Goal: Obtain resource: Download file/media

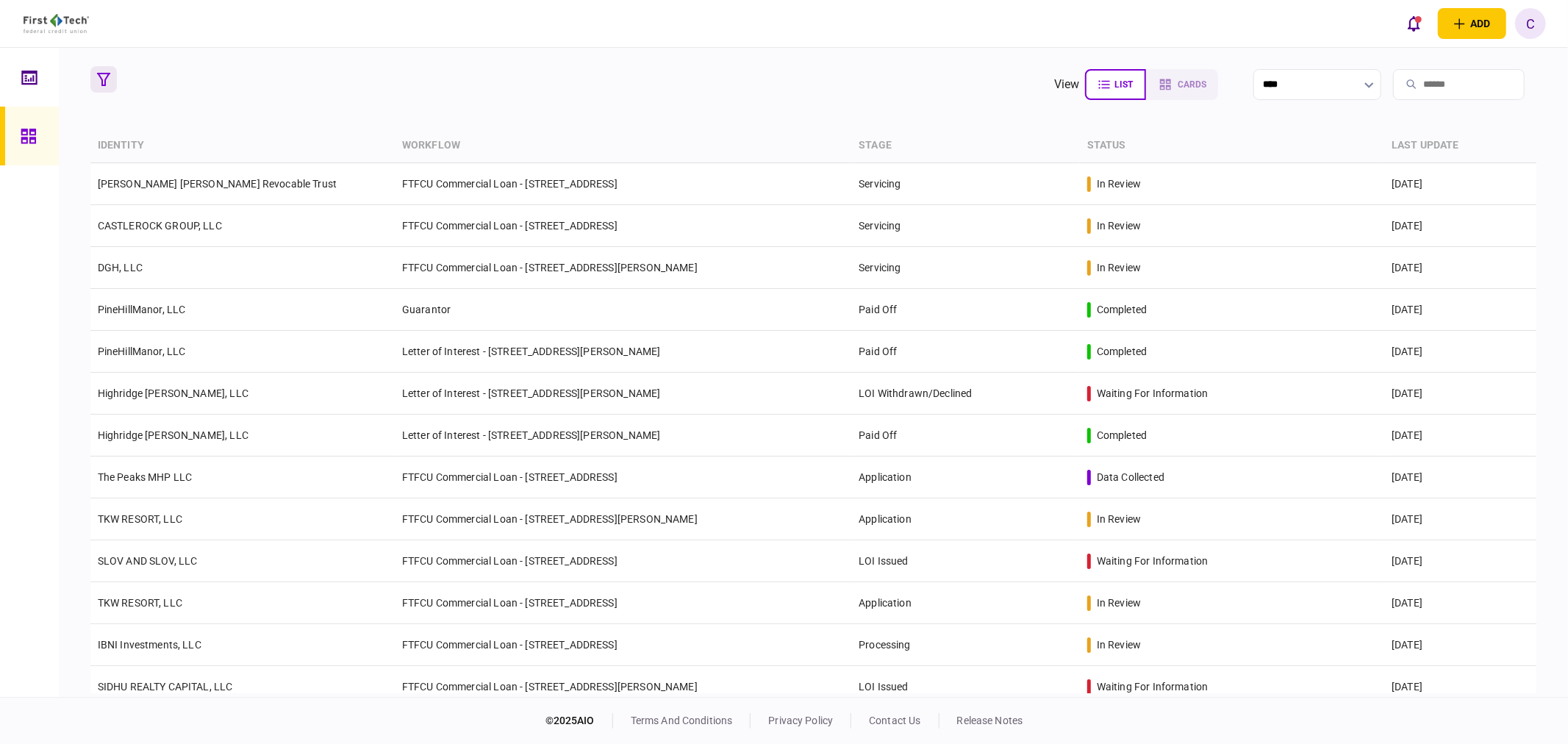
click at [106, 84] on icon "button" at bounding box center [104, 79] width 14 height 14
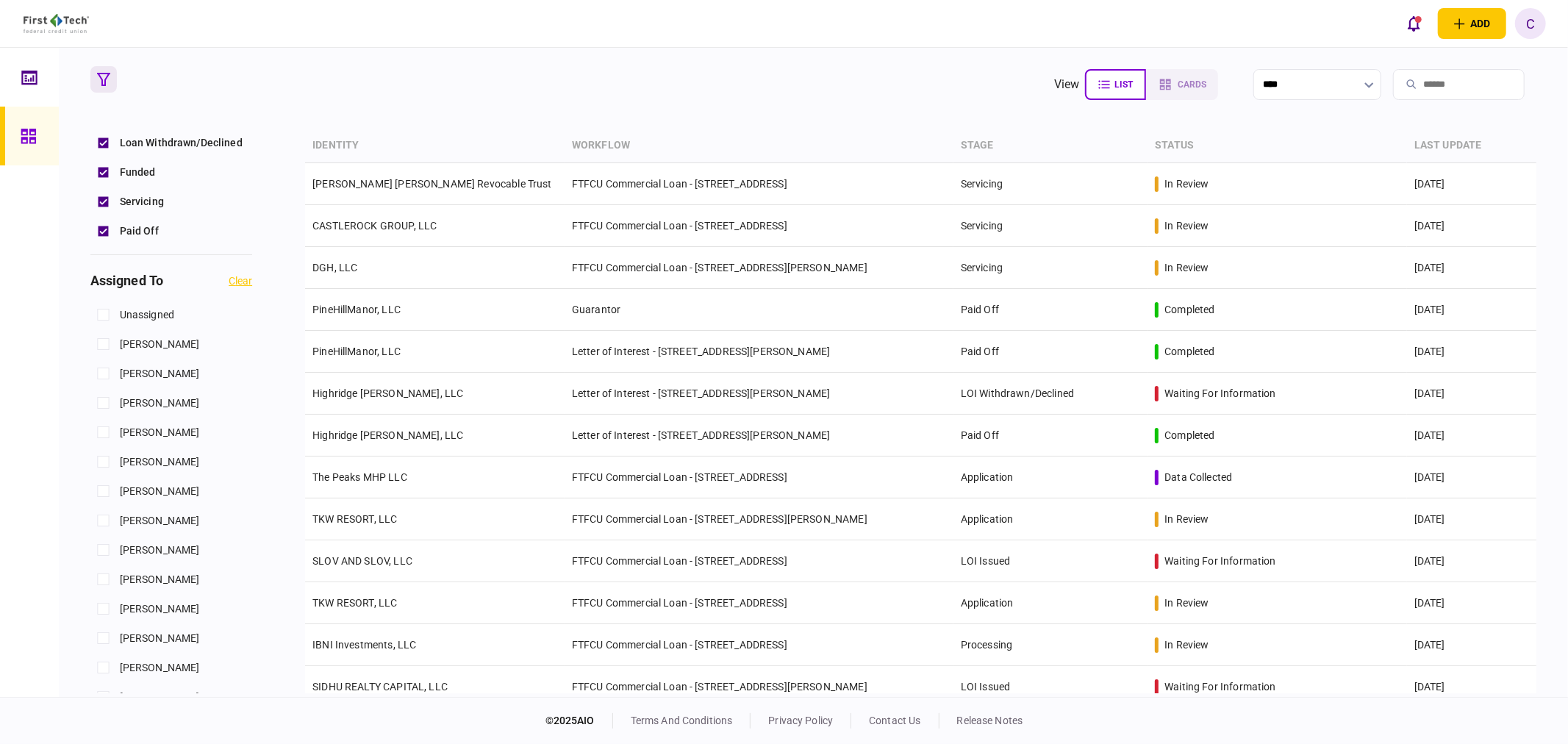
scroll to position [572, 0]
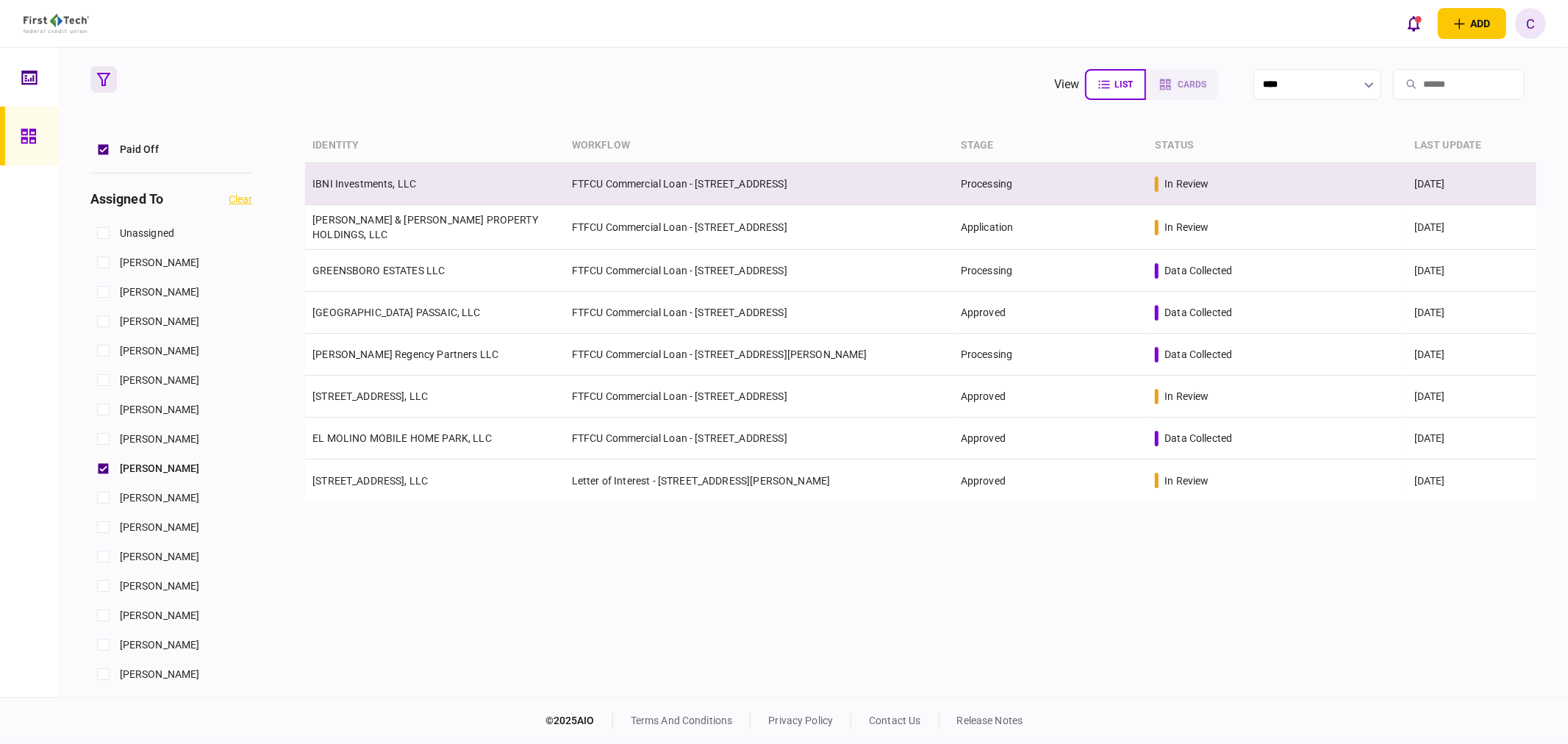
click at [354, 176] on td "IBNI Investments, LLC" at bounding box center [434, 184] width 259 height 42
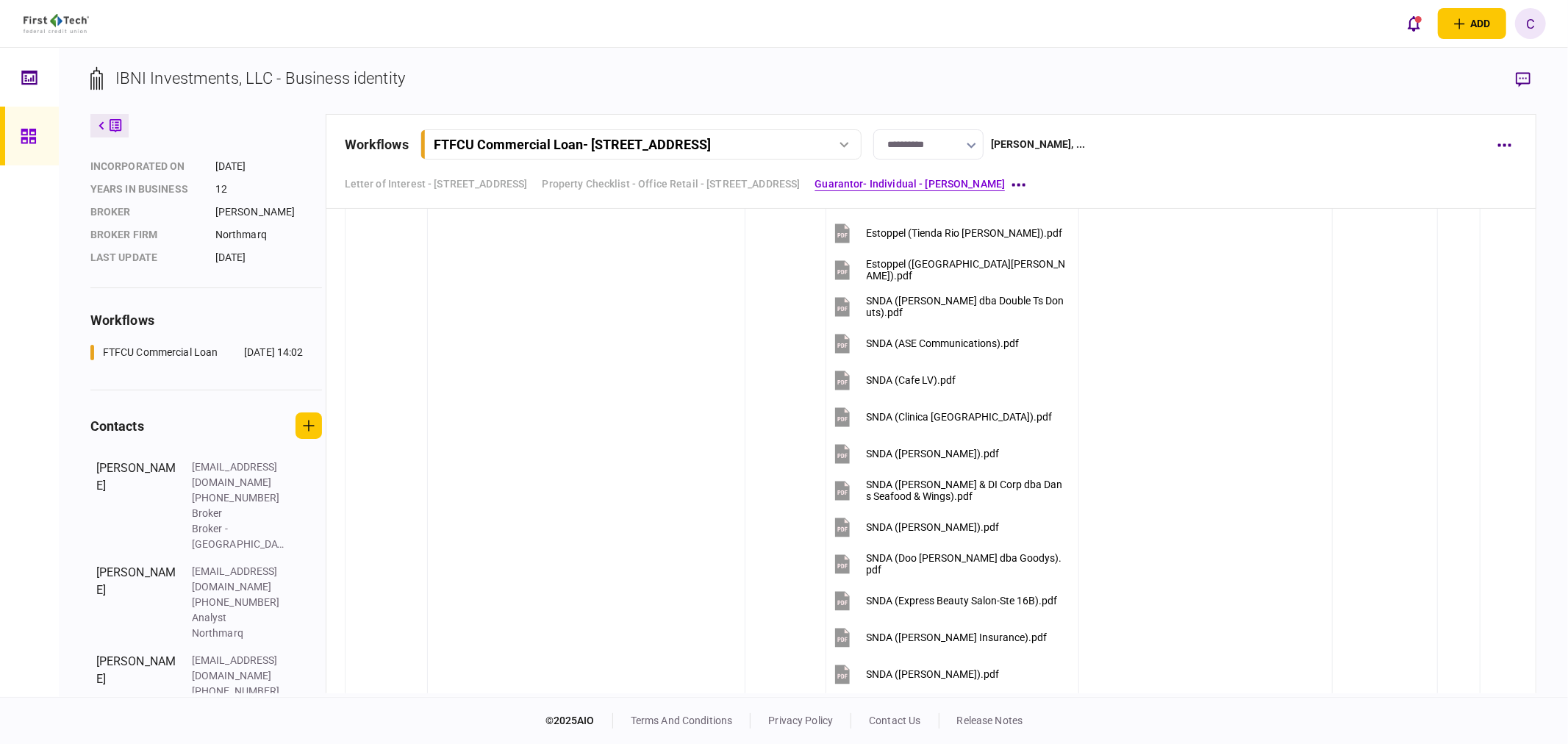
scroll to position [3061, 0]
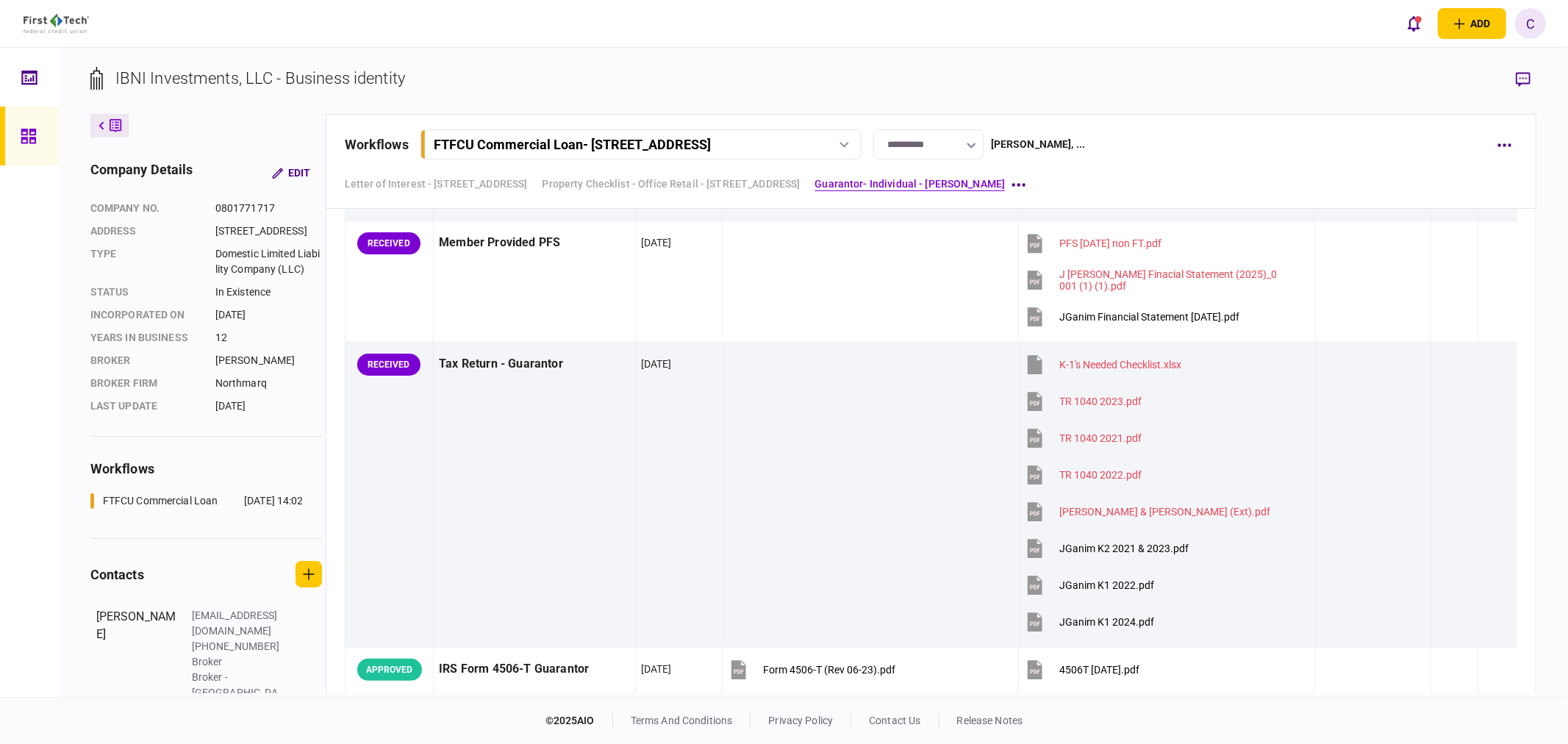
scroll to position [4248, 0]
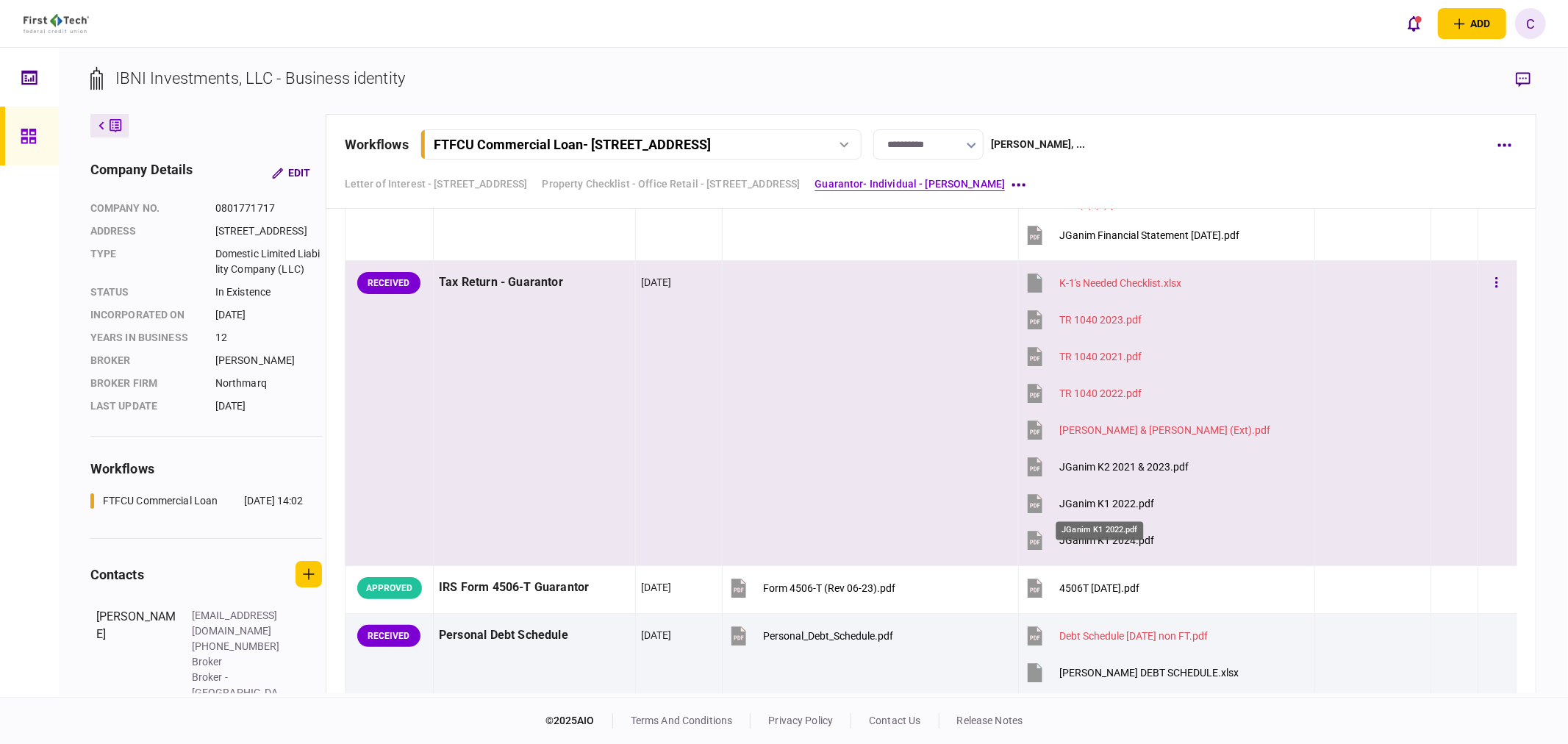
click at [1111, 509] on div "JGanim K1 2022.pdf" at bounding box center [1107, 503] width 95 height 12
